Goal: Go to known website: Access a specific website the user already knows

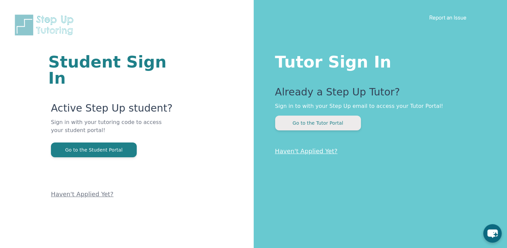
click at [299, 121] on button "Go to the Tutor Portal" at bounding box center [318, 122] width 86 height 15
